Goal: Information Seeking & Learning: Learn about a topic

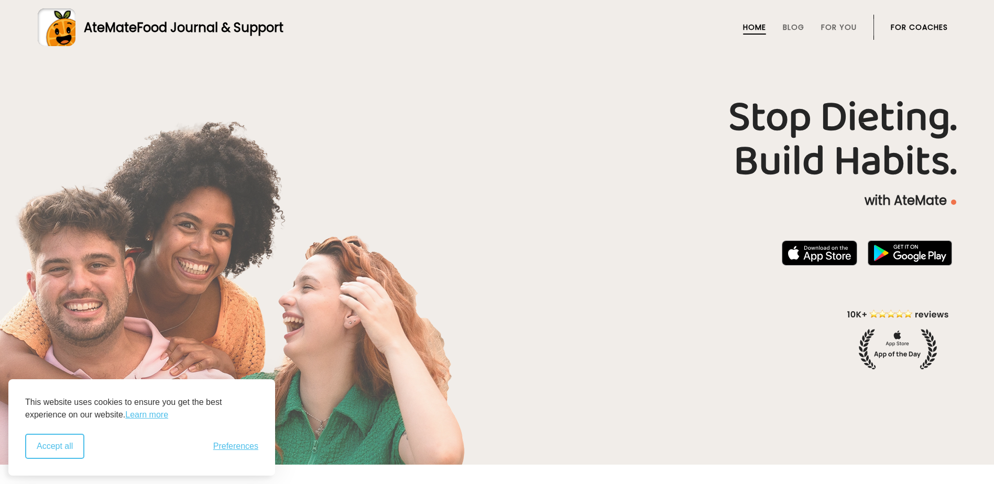
click at [71, 447] on button "Accept all" at bounding box center [54, 446] width 59 height 25
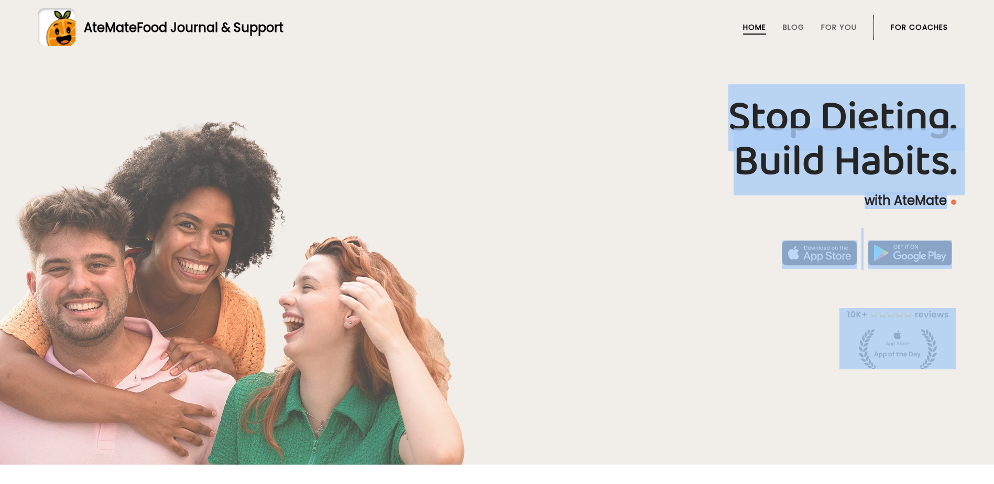
drag, startPoint x: 992, startPoint y: 217, endPoint x: 1014, endPoint y: -55, distance: 272.4
click at [841, 27] on link "For You" at bounding box center [839, 27] width 36 height 8
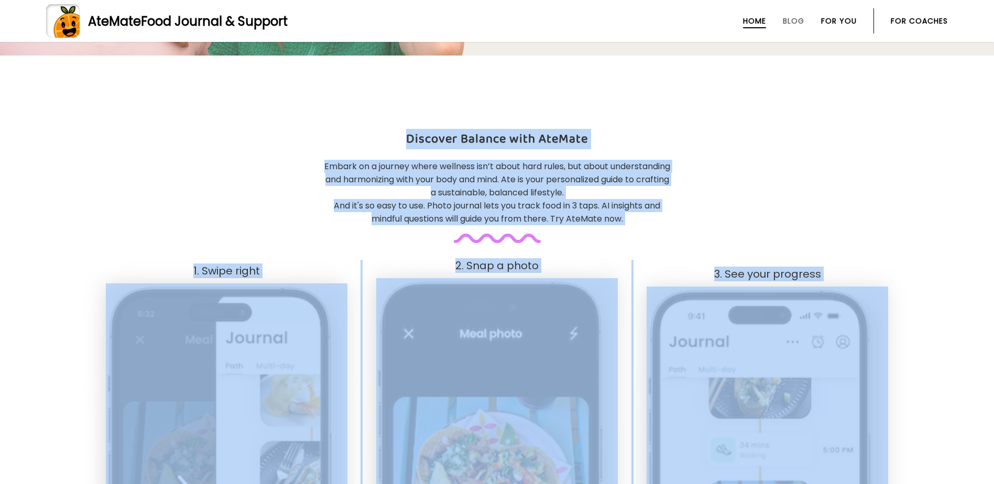
scroll to position [410, 0]
click at [791, 19] on link "Blog" at bounding box center [793, 21] width 21 height 8
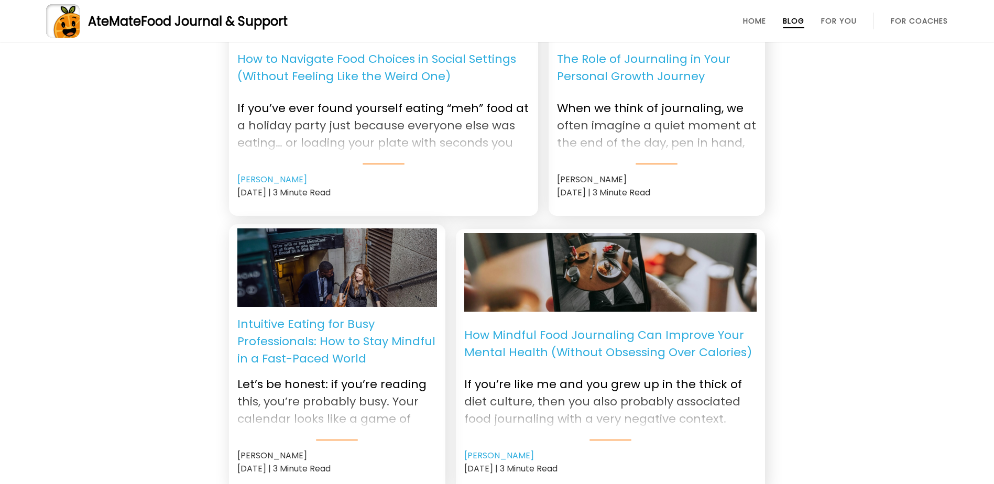
scroll to position [786, 0]
